Goal: Task Accomplishment & Management: Complete application form

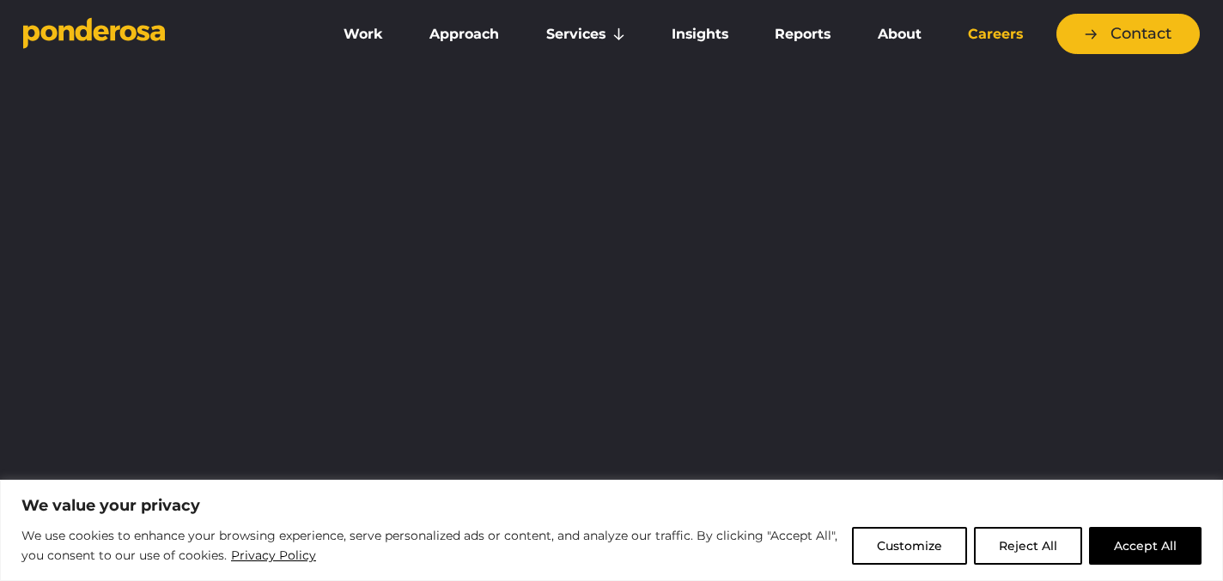
click at [975, 38] on link "Careers" at bounding box center [995, 34] width 94 height 36
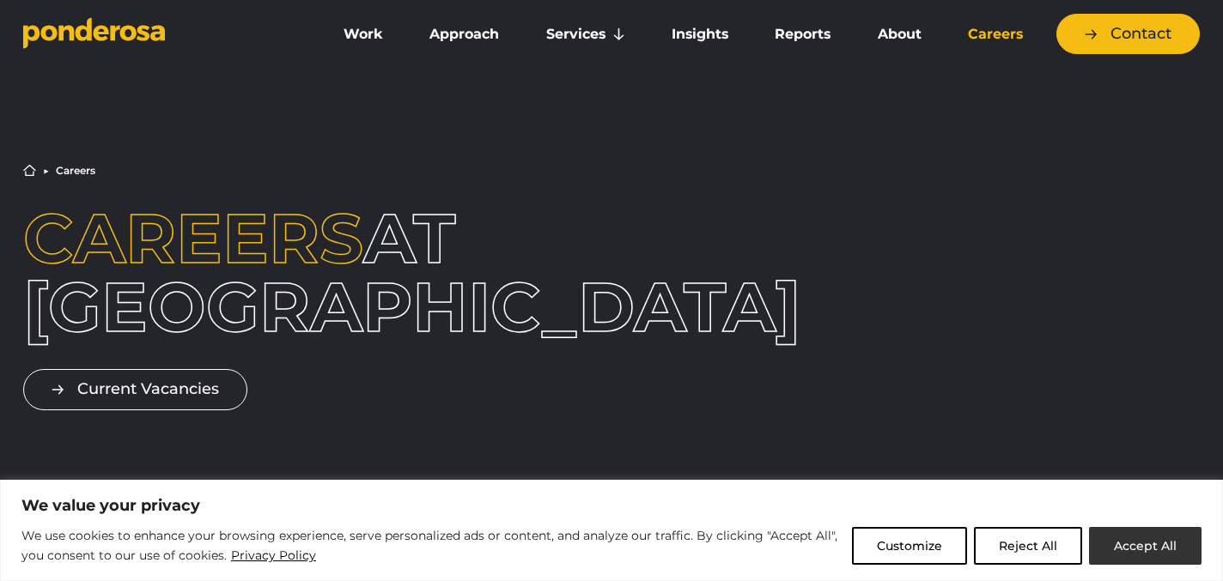
click at [1150, 539] on button "Accept All" at bounding box center [1145, 546] width 112 height 38
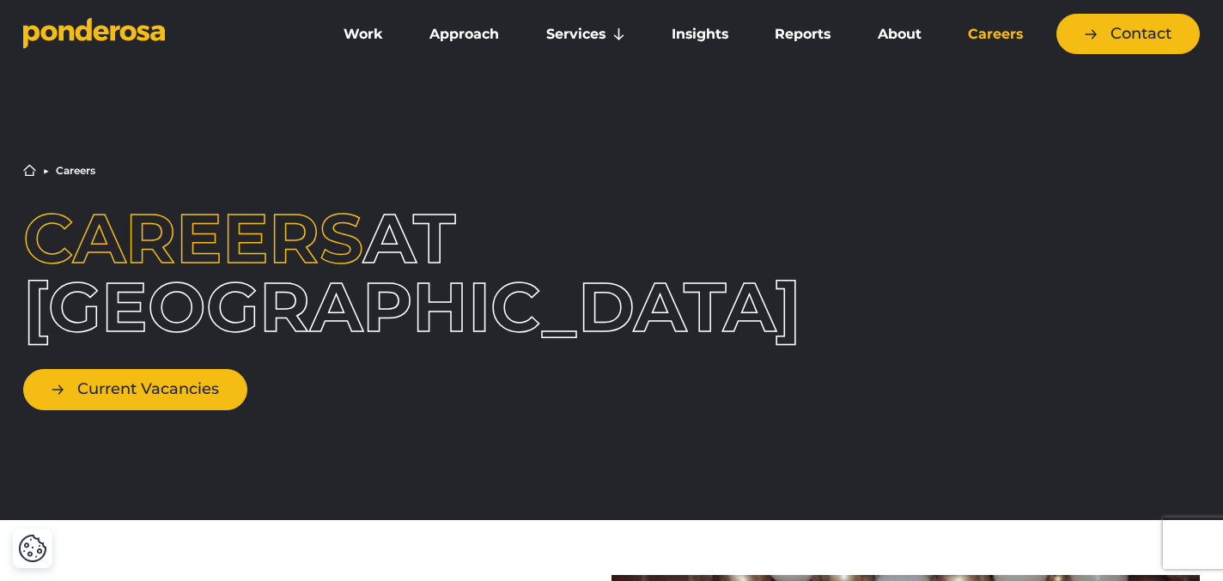
click at [159, 386] on link "Current Vacancies" at bounding box center [135, 389] width 224 height 40
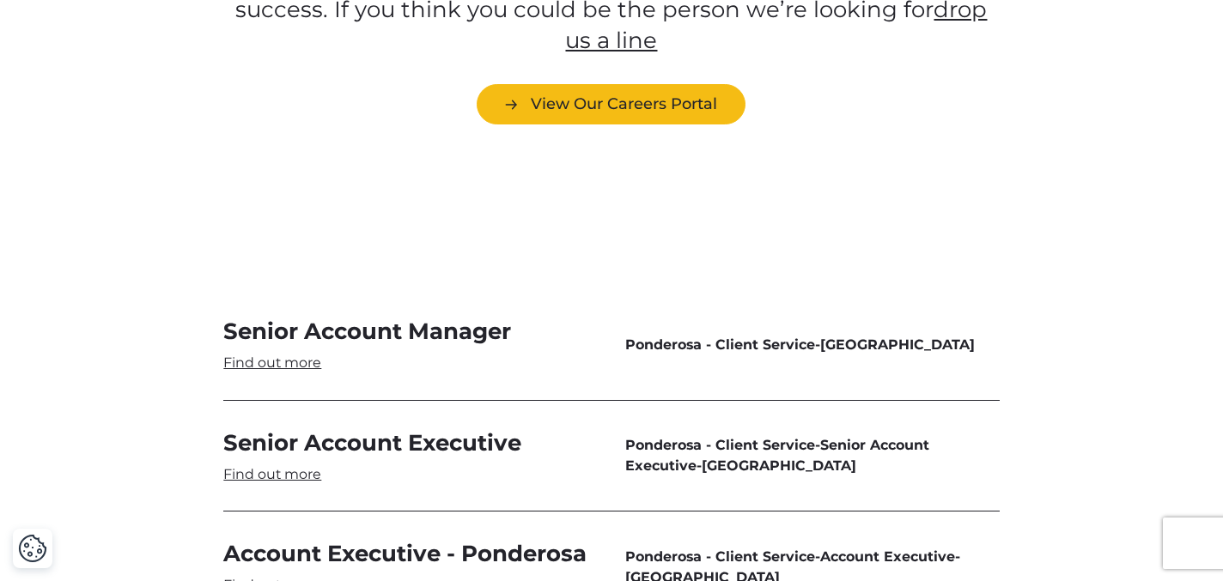
scroll to position [5149, 0]
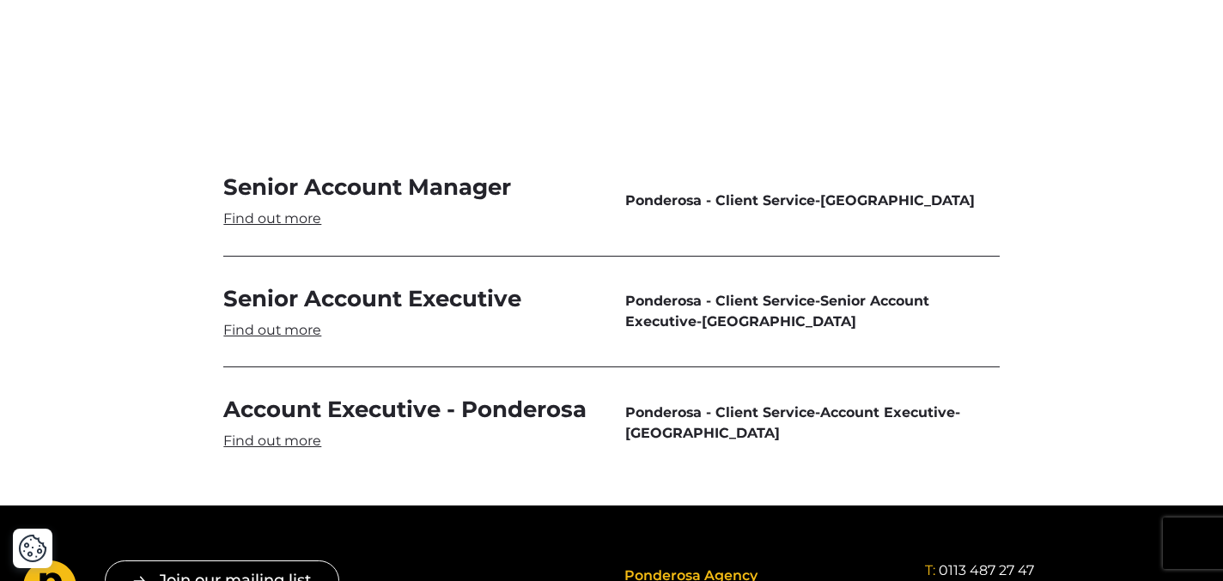
click at [479, 173] on link "Senior Account Manager" at bounding box center [410, 201] width 374 height 56
click at [310, 173] on link "Senior Account Manager" at bounding box center [410, 201] width 374 height 56
